Goal: Information Seeking & Learning: Learn about a topic

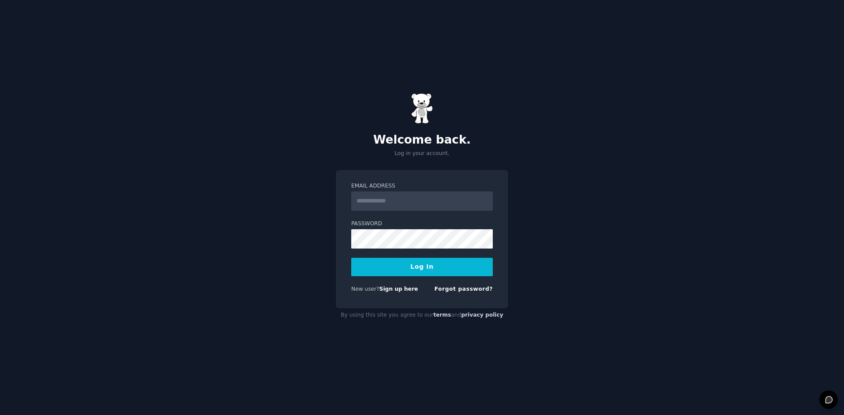
type input "**********"
click at [430, 266] on button "Log In" at bounding box center [421, 267] width 141 height 18
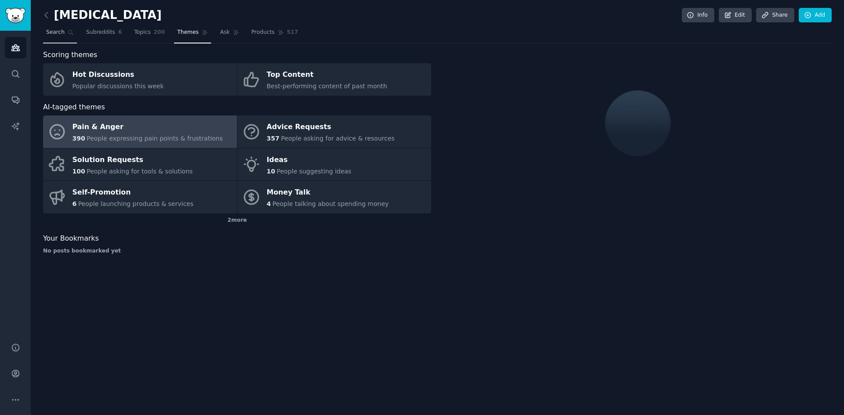
click at [57, 34] on span "Search" at bounding box center [55, 33] width 18 height 8
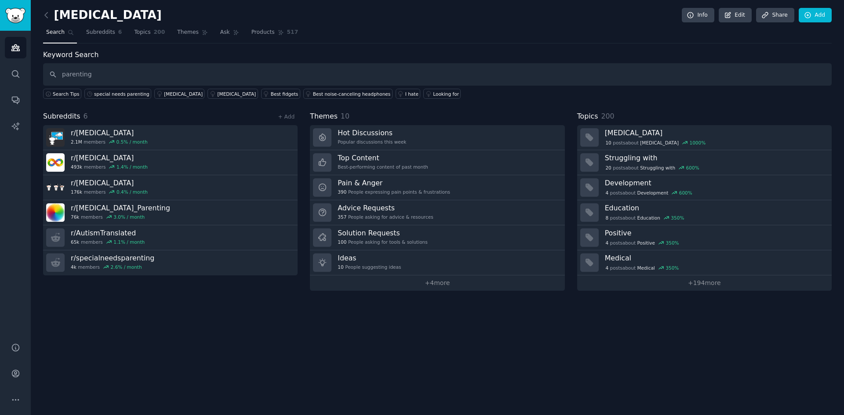
type input "parenting"
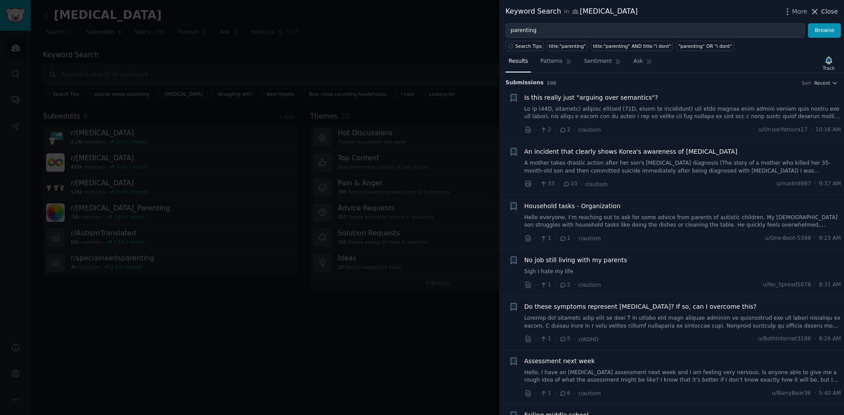
drag, startPoint x: 823, startPoint y: 12, endPoint x: 50, endPoint y: 147, distance: 785.5
click at [823, 12] on span "Close" at bounding box center [829, 11] width 17 height 9
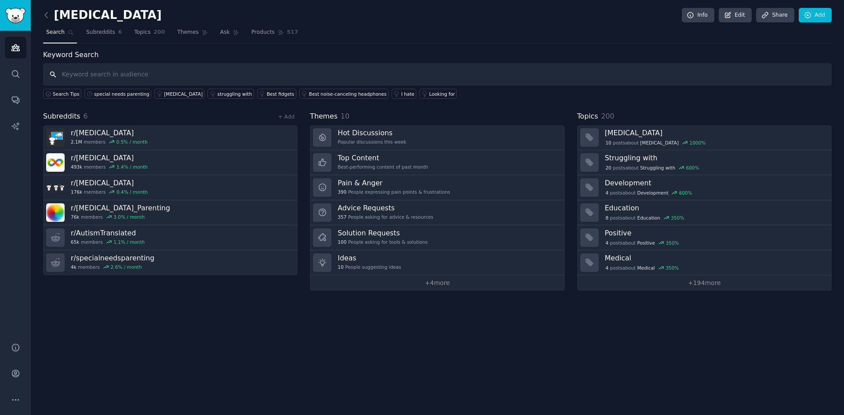
click at [126, 74] on input "text" at bounding box center [437, 74] width 788 height 22
type input "parenting"
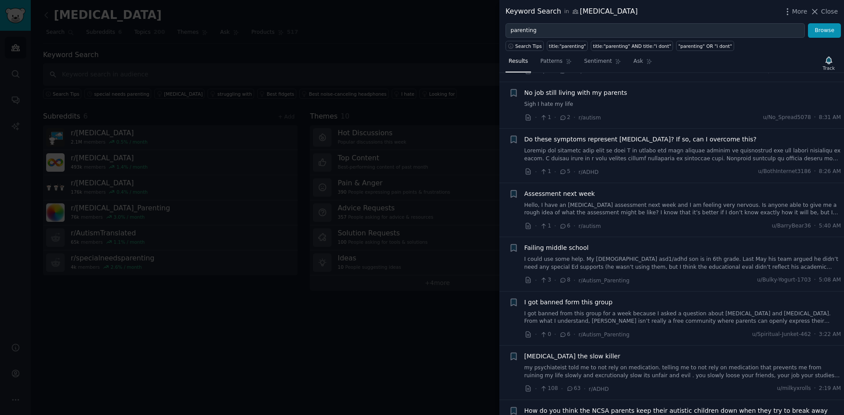
scroll to position [176, 0]
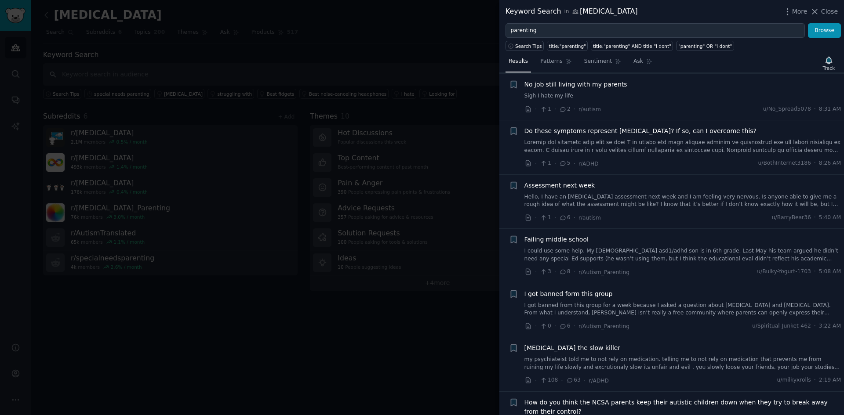
click at [594, 131] on span "Do these symptoms represent [MEDICAL_DATA]? If so, can I overcome this?" at bounding box center [640, 131] width 232 height 9
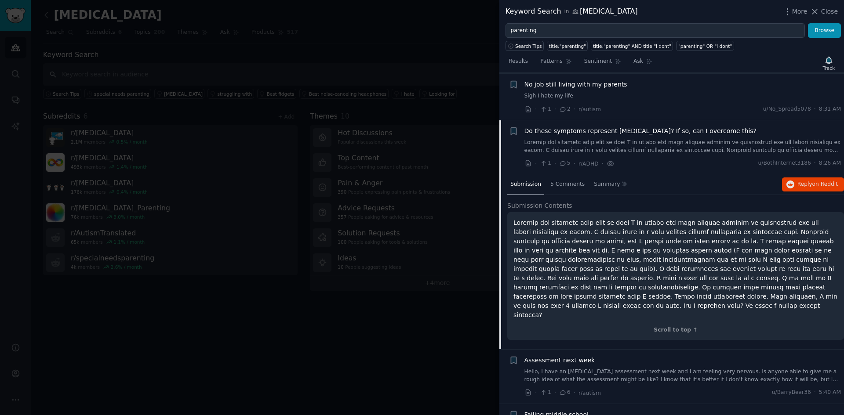
scroll to position [223, 0]
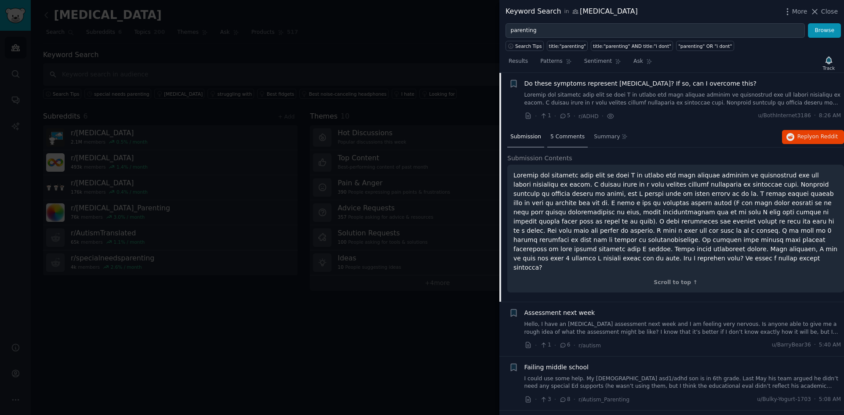
click at [565, 134] on span "5 Comments" at bounding box center [567, 137] width 34 height 8
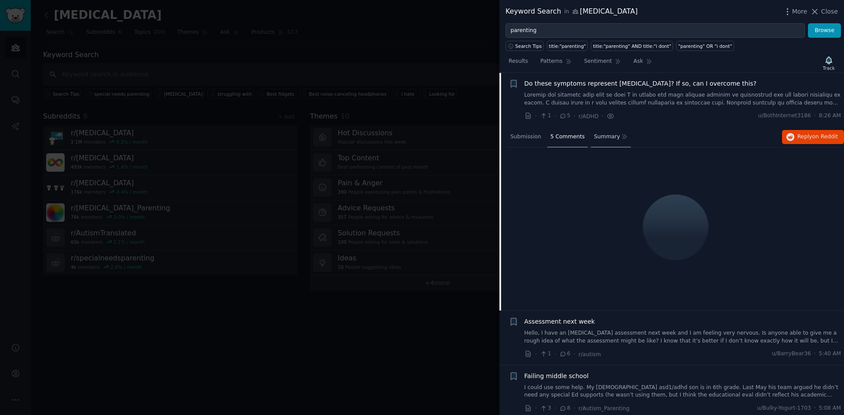
click at [594, 136] on span "Summary" at bounding box center [607, 137] width 26 height 8
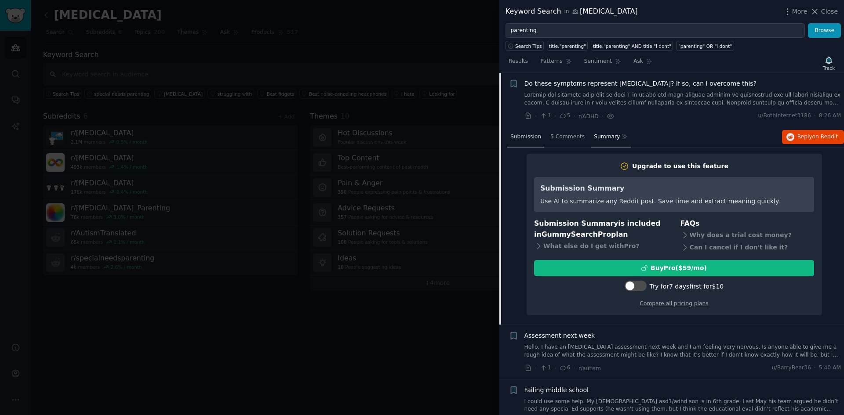
click at [535, 139] on span "Submission" at bounding box center [525, 137] width 31 height 8
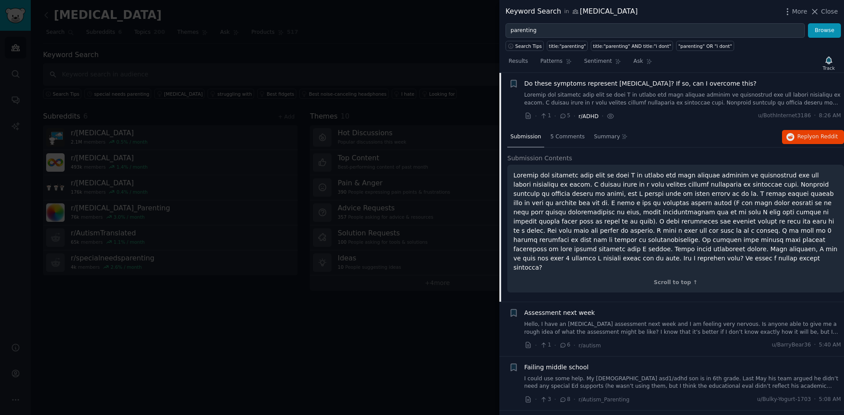
click at [588, 119] on span "r/ADHD" at bounding box center [588, 116] width 20 height 6
click at [401, 63] on div at bounding box center [422, 207] width 844 height 415
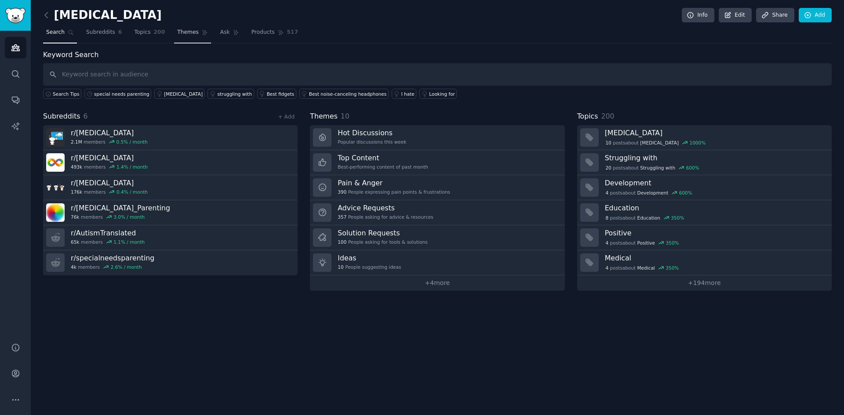
click at [185, 33] on span "Themes" at bounding box center [188, 33] width 22 height 8
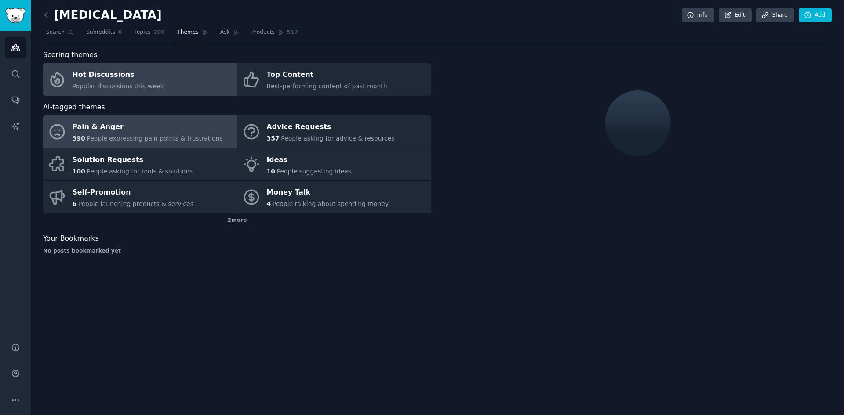
click at [144, 127] on div "Pain & Anger" at bounding box center [147, 127] width 150 height 14
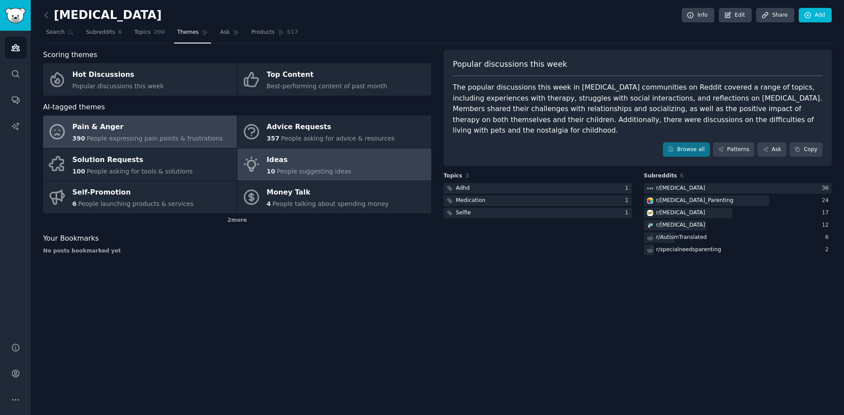
click at [312, 159] on div "Ideas" at bounding box center [309, 160] width 85 height 14
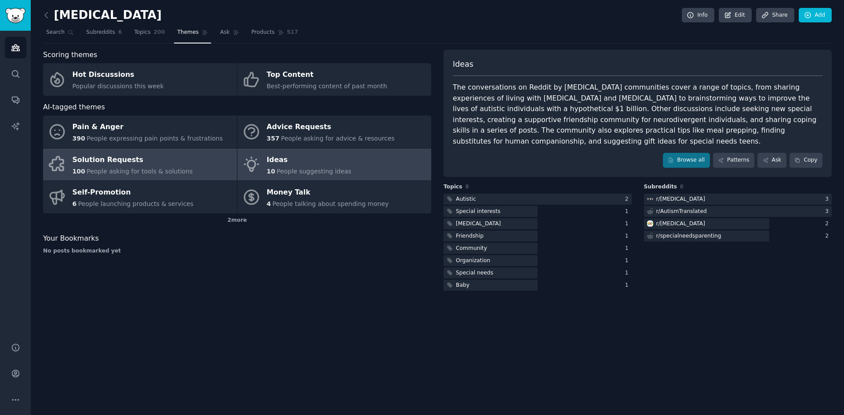
click at [159, 173] on span "People asking for tools & solutions" at bounding box center [140, 171] width 106 height 7
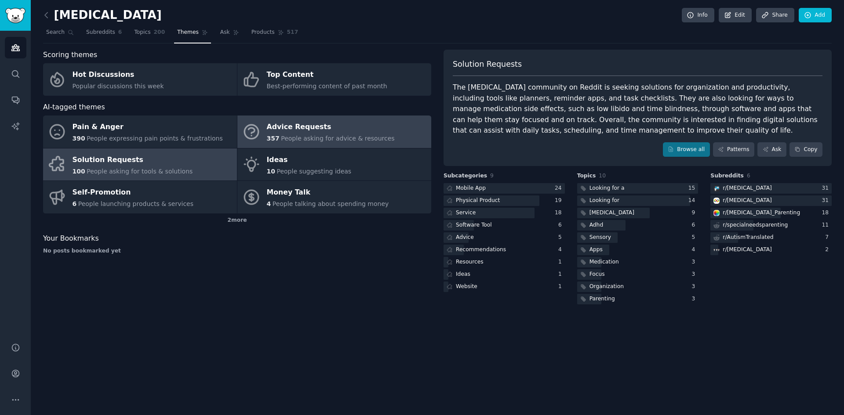
click at [335, 137] on span "People asking for advice & resources" at bounding box center [337, 138] width 113 height 7
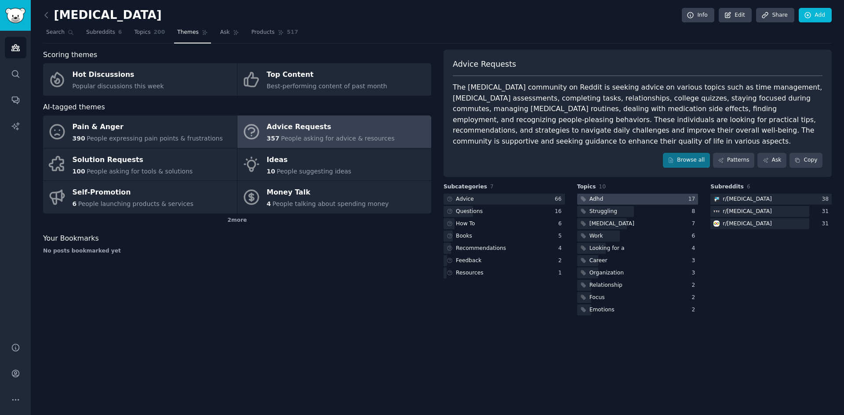
click at [609, 194] on div at bounding box center [637, 199] width 121 height 11
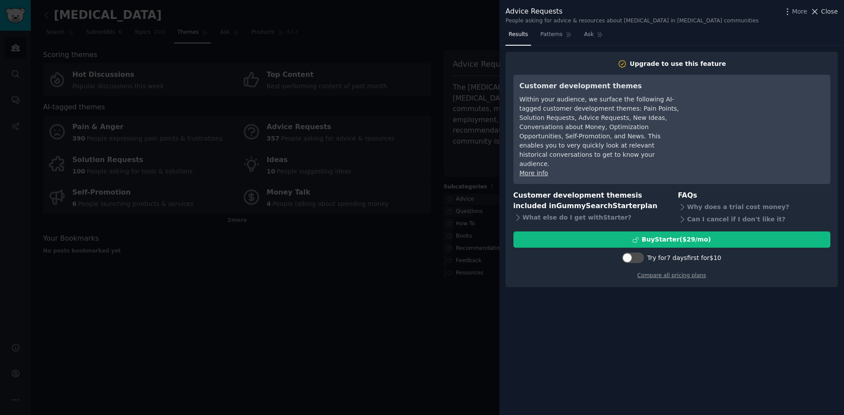
click at [832, 11] on span "Close" at bounding box center [829, 11] width 17 height 9
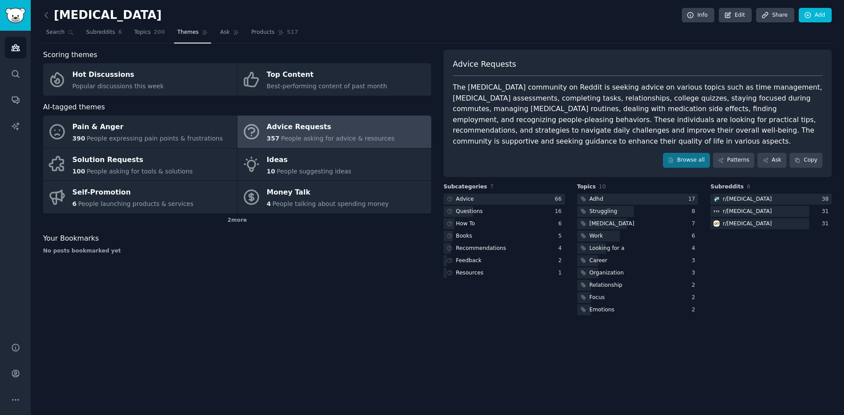
click at [554, 98] on div "The [MEDICAL_DATA] community on Reddit is seeking advice on various topics such…" at bounding box center [638, 114] width 370 height 65
drag, startPoint x: 550, startPoint y: 98, endPoint x: 594, endPoint y: 98, distance: 44.8
click at [594, 98] on div "The [MEDICAL_DATA] community on Reddit is seeking advice on various topics such…" at bounding box center [638, 114] width 370 height 65
drag, startPoint x: 707, startPoint y: 97, endPoint x: 785, endPoint y: 98, distance: 77.8
click at [785, 98] on div "The [MEDICAL_DATA] community on Reddit is seeking advice on various topics such…" at bounding box center [638, 114] width 370 height 65
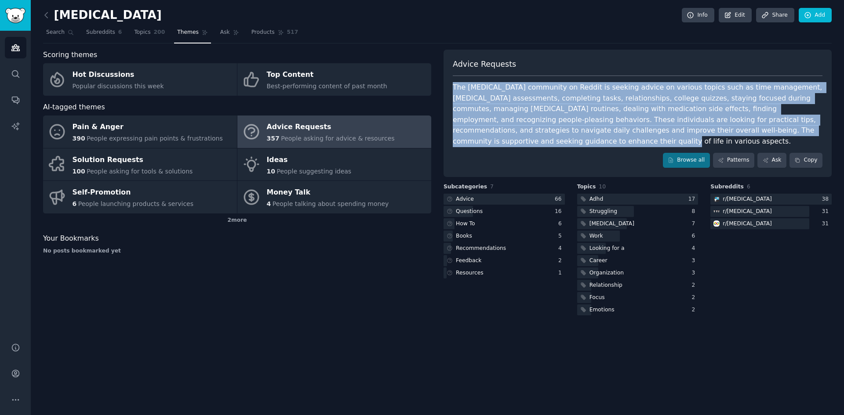
drag, startPoint x: 784, startPoint y: 128, endPoint x: 447, endPoint y: 89, distance: 339.7
click at [447, 89] on div "Advice Requests The [MEDICAL_DATA] community on Reddit is seeking advice on var…" at bounding box center [637, 113] width 388 height 127
copy div "The [MEDICAL_DATA] community on Reddit is seeking advice on various topics such…"
click at [605, 108] on div "The [MEDICAL_DATA] community on Reddit is seeking advice on various topics such…" at bounding box center [638, 114] width 370 height 65
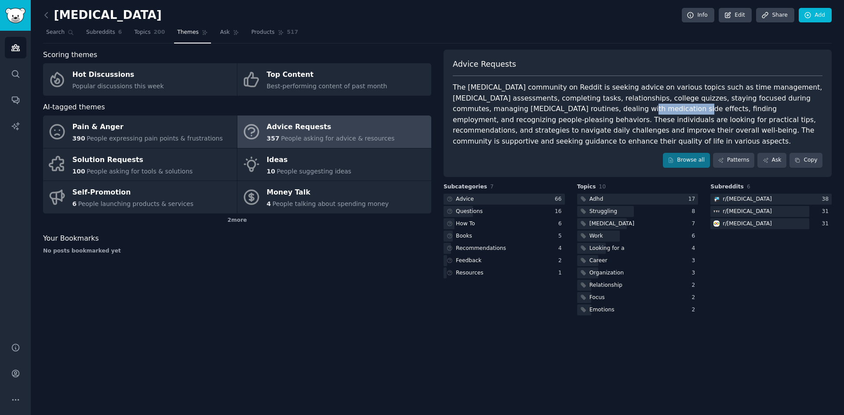
drag, startPoint x: 540, startPoint y: 111, endPoint x: 598, endPoint y: 105, distance: 57.8
click at [598, 105] on div "The [MEDICAL_DATA] community on Reddit is seeking advice on various topics such…" at bounding box center [638, 114] width 370 height 65
drag, startPoint x: 502, startPoint y: 110, endPoint x: 536, endPoint y: 111, distance: 33.9
click at [536, 111] on div "The [MEDICAL_DATA] community on Reddit is seeking advice on various topics such…" at bounding box center [638, 114] width 370 height 65
click at [606, 208] on div "Struggling" at bounding box center [603, 212] width 28 height 8
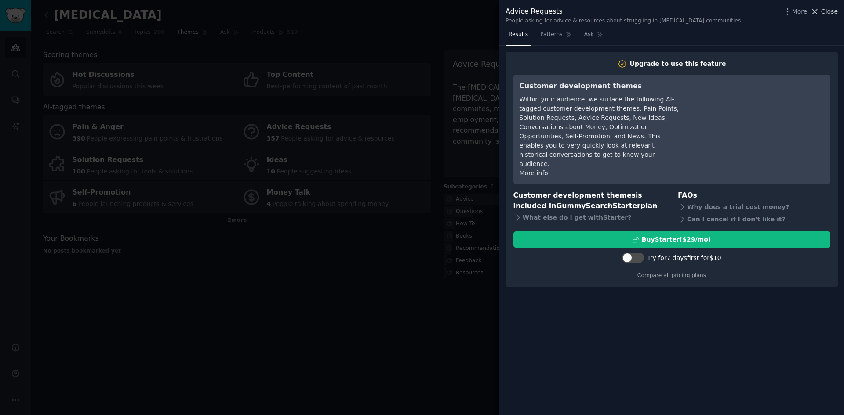
click at [832, 14] on span "Close" at bounding box center [829, 11] width 17 height 9
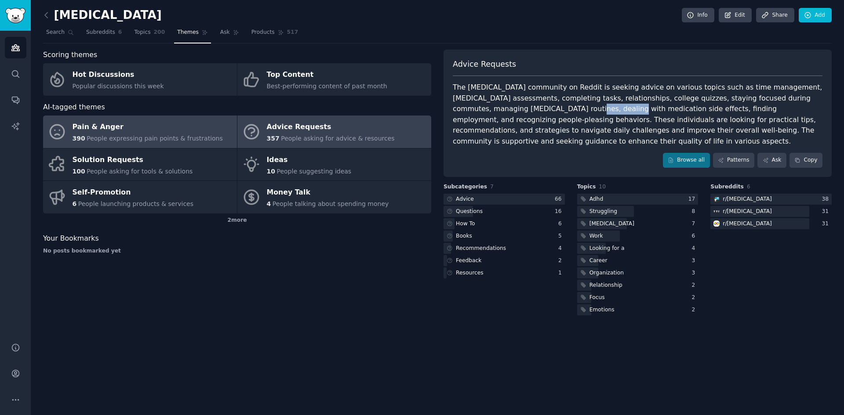
click at [117, 144] on link "Pain & Anger 390 People expressing pain points & frustrations" at bounding box center [140, 132] width 194 height 33
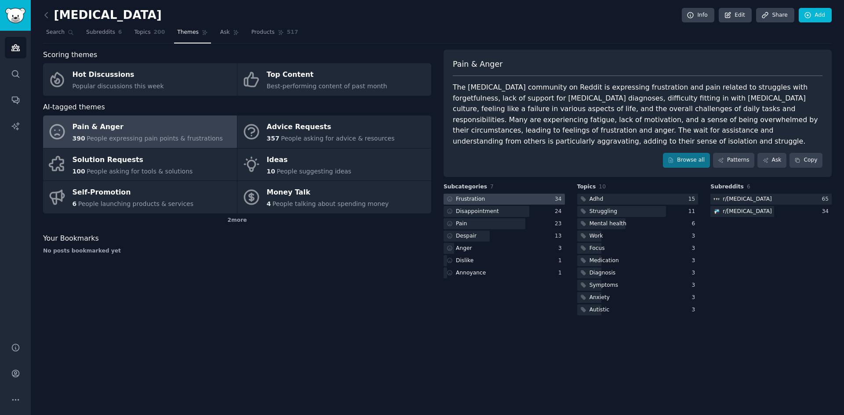
click at [562, 196] on div "34" at bounding box center [560, 200] width 10 height 8
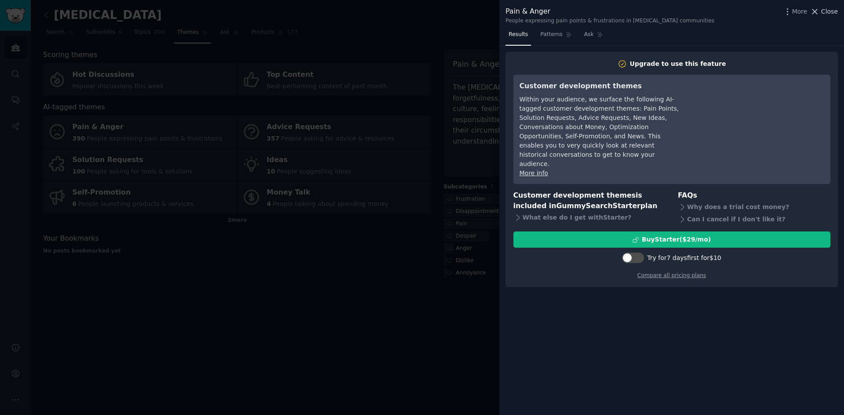
click at [828, 10] on span "Close" at bounding box center [829, 11] width 17 height 9
